Goal: Task Accomplishment & Management: Manage account settings

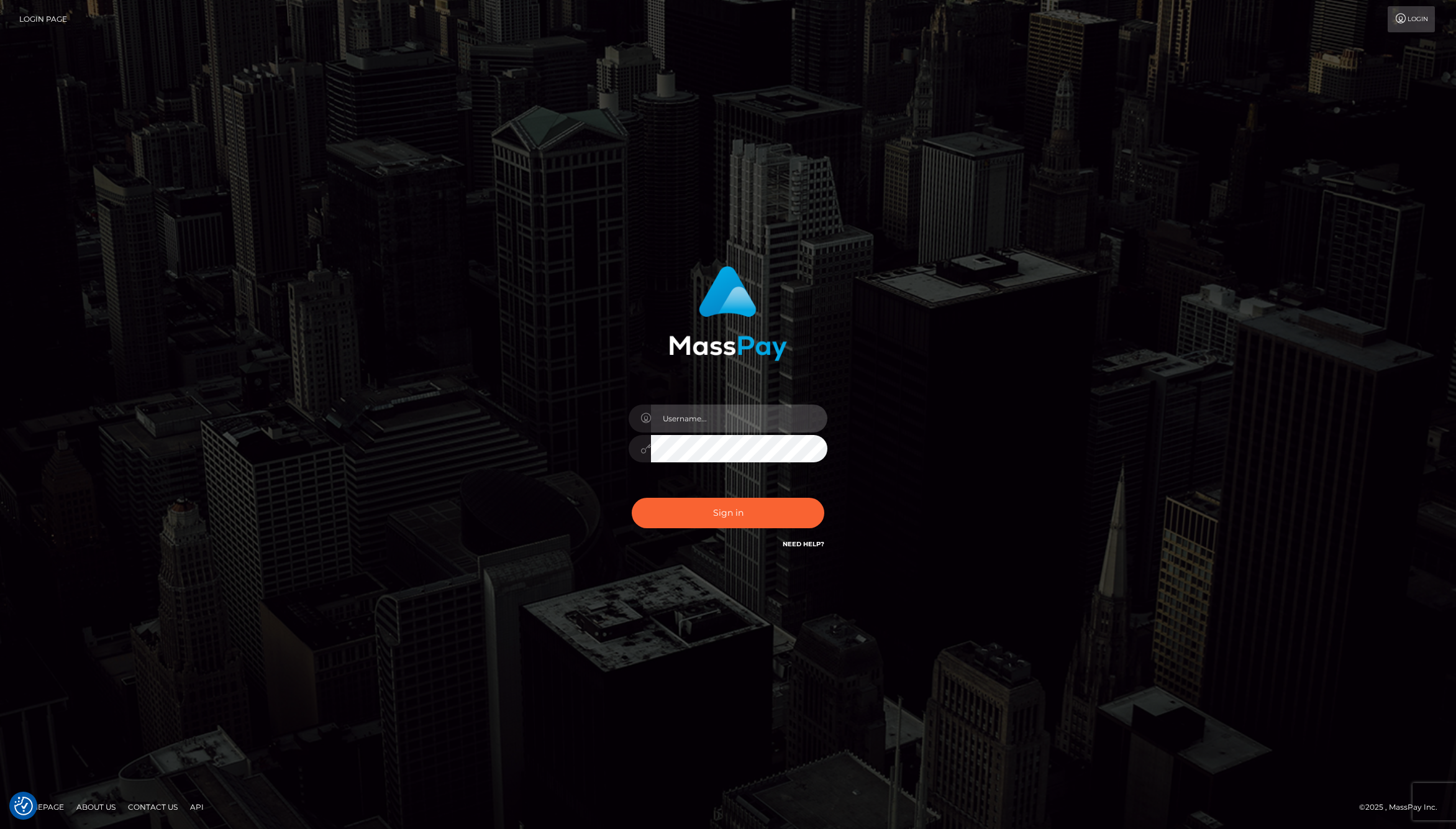
click at [704, 421] on input "text" at bounding box center [739, 418] width 177 height 28
type input "jackson.whop"
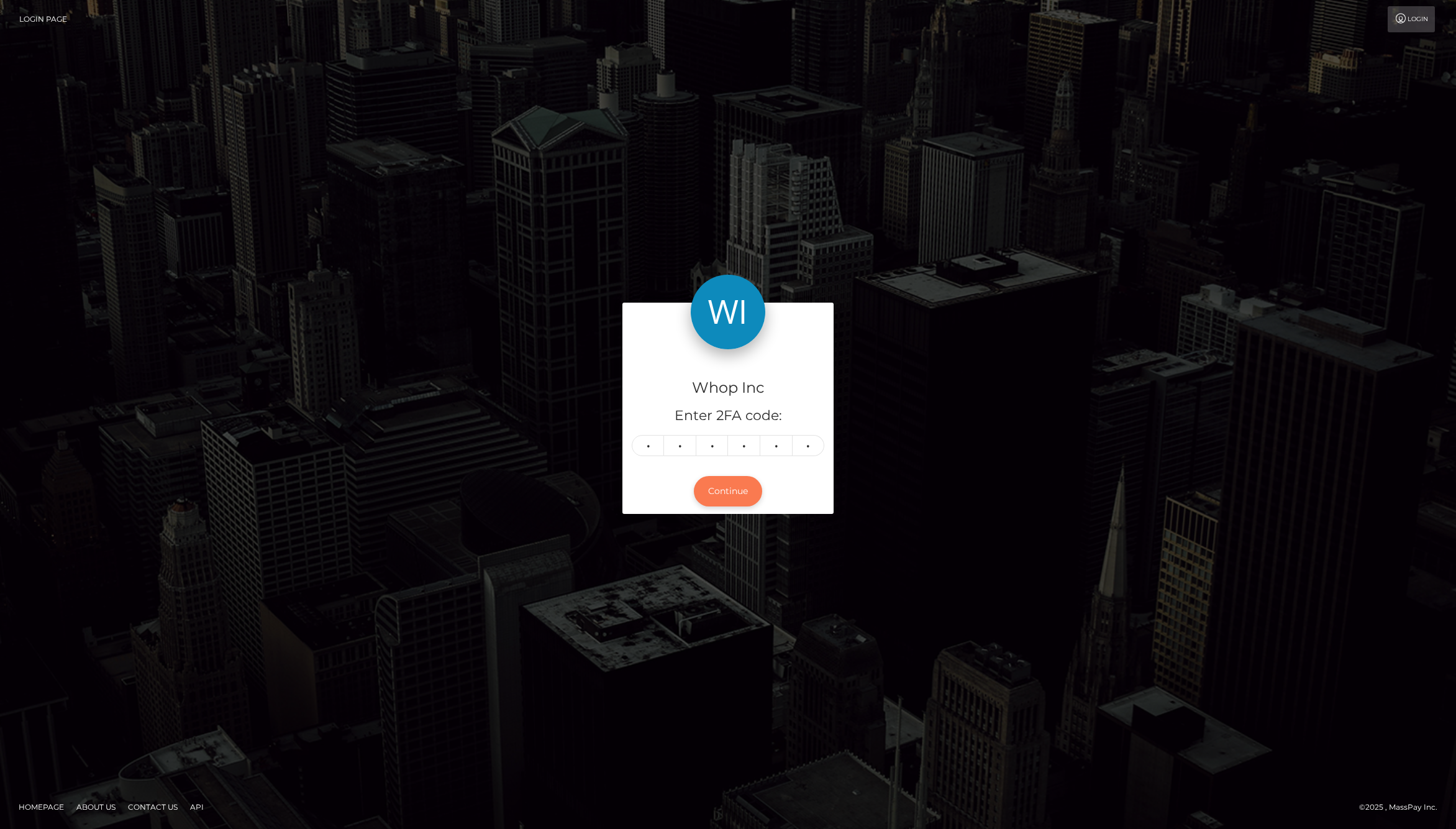
click at [745, 493] on button "Continue" at bounding box center [728, 491] width 69 height 31
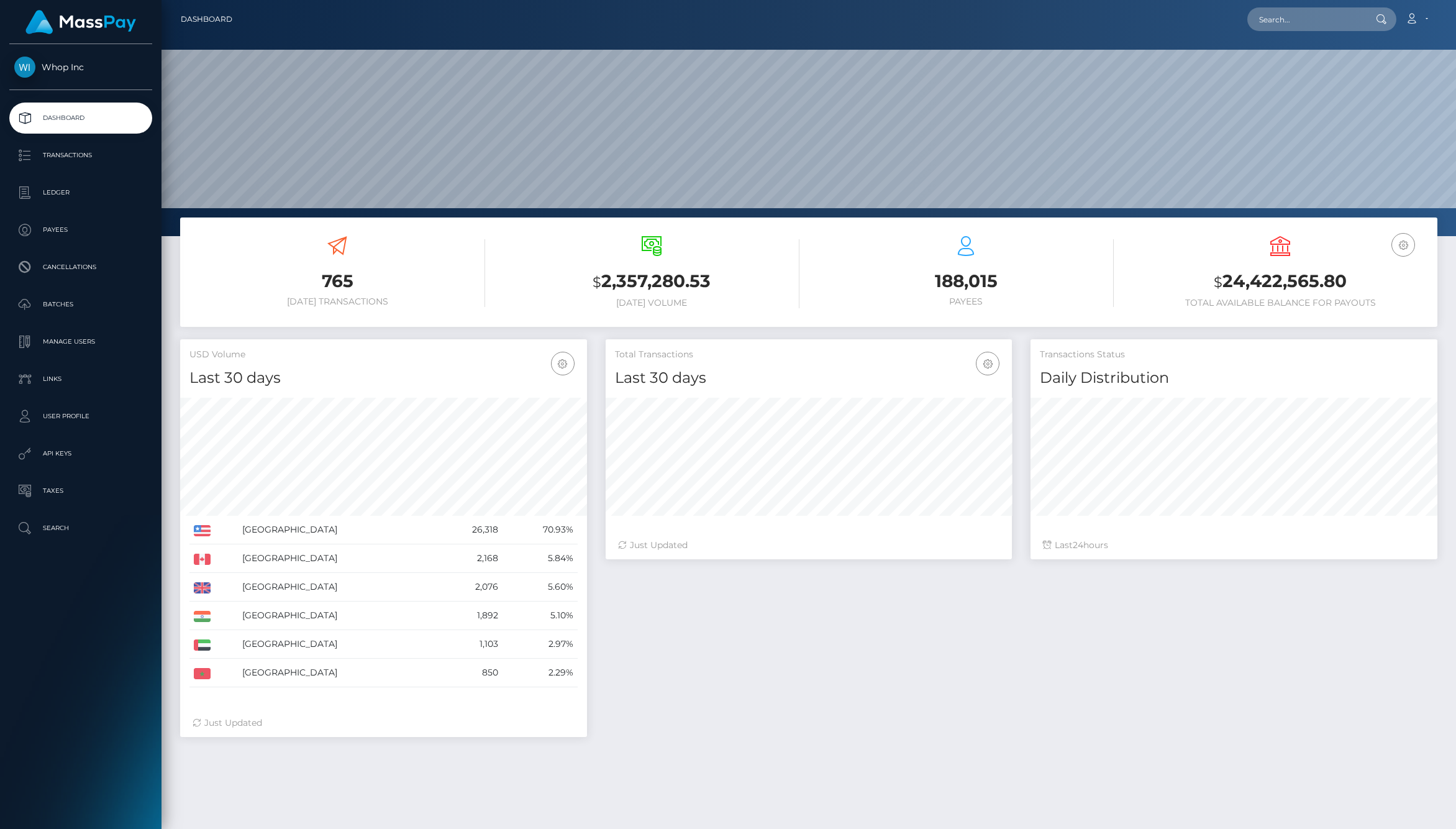
scroll to position [220, 407]
